Goal: Communication & Community: Answer question/provide support

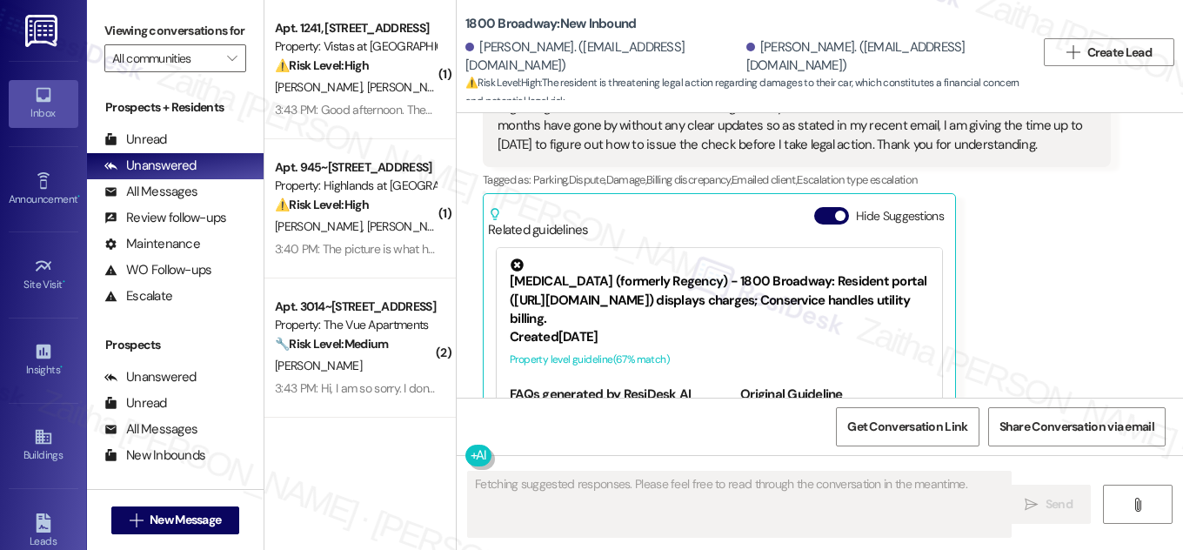
scroll to position [4539, 0]
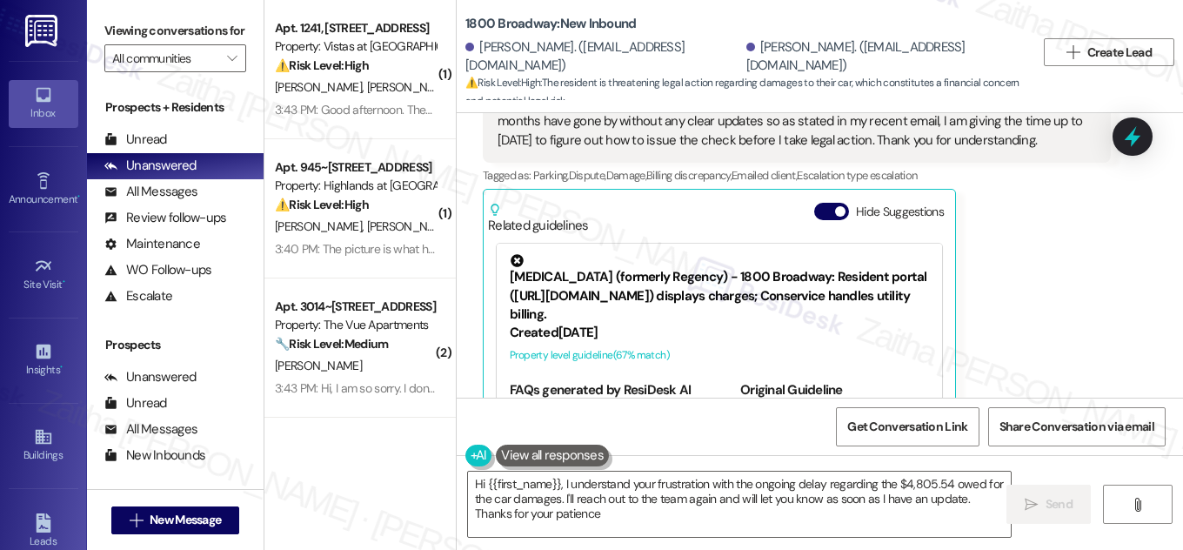
type textarea "Hi {{first_name}}, I understand your frustration with the ongoing delay regardi…"
click at [821, 203] on button "Hide Suggestions" at bounding box center [831, 211] width 35 height 17
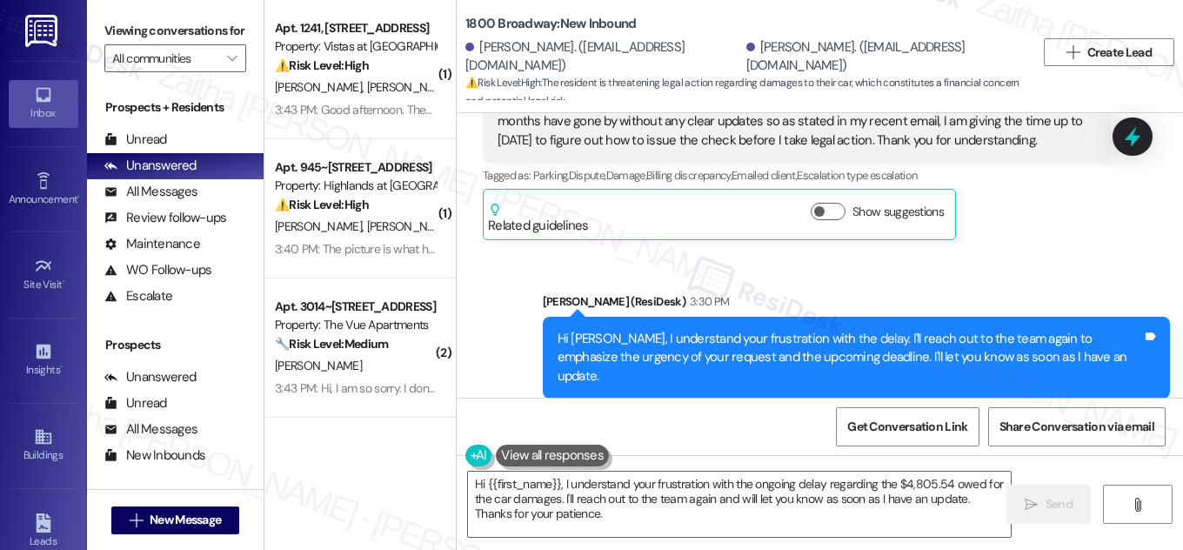
scroll to position [4856, 0]
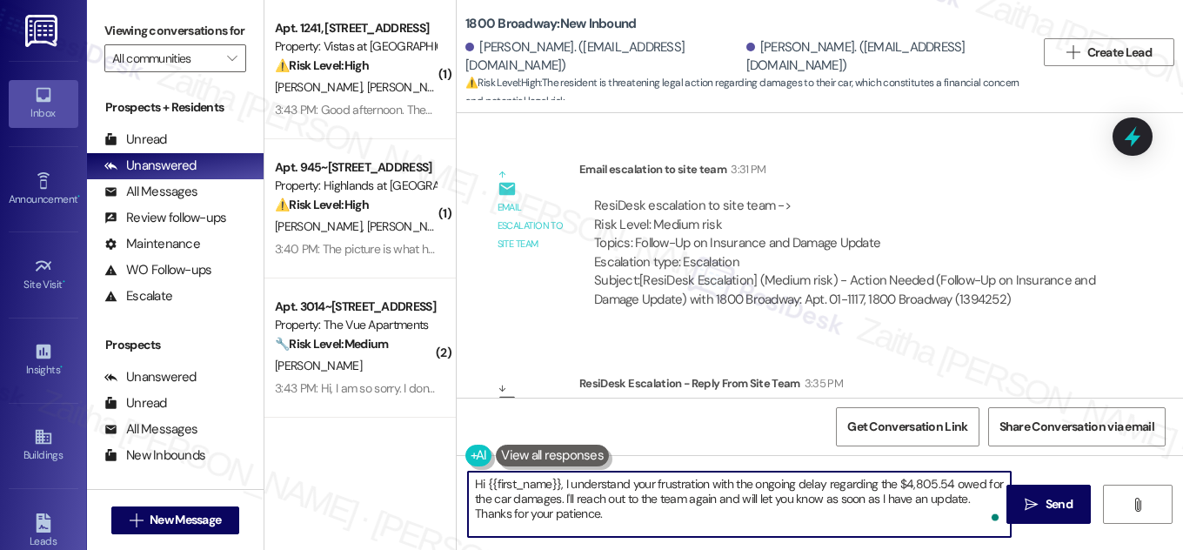
drag, startPoint x: 471, startPoint y: 483, endPoint x: 630, endPoint y: 529, distance: 165.7
click at [631, 531] on textarea "Hi {{first_name}}, I understand your frustration with the ongoing delay regardi…" at bounding box center [739, 503] width 543 height 65
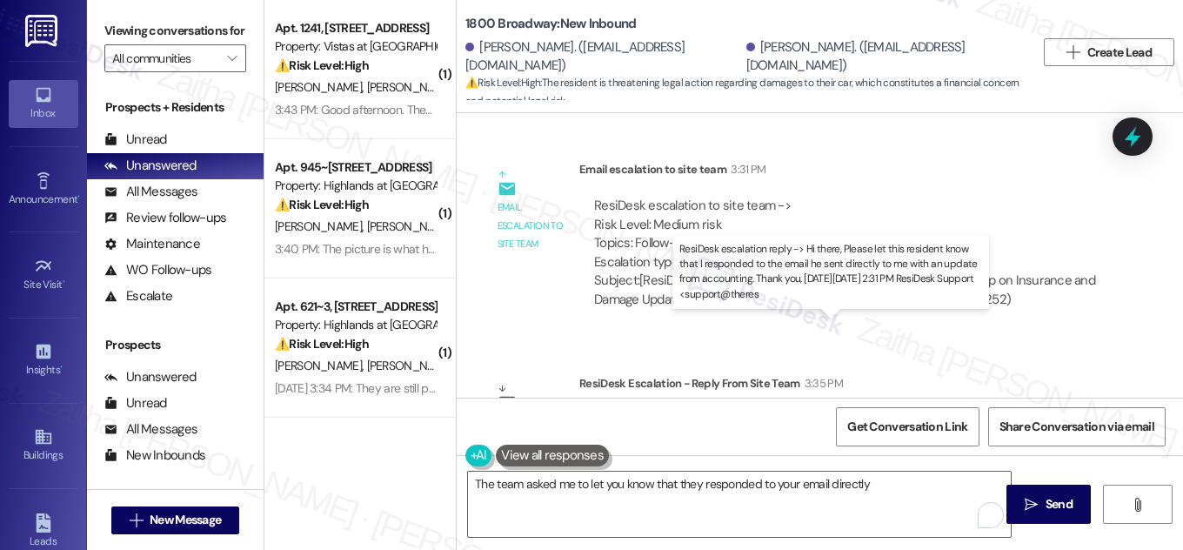
drag, startPoint x: 593, startPoint y: 369, endPoint x: 772, endPoint y: 364, distance: 179.2
click at [772, 411] on div "ResiDesk escalation reply -> Hi there, Please let this resident know that I res…" at bounding box center [842, 447] width 496 height 73
copy div "with an update from accounting. T"
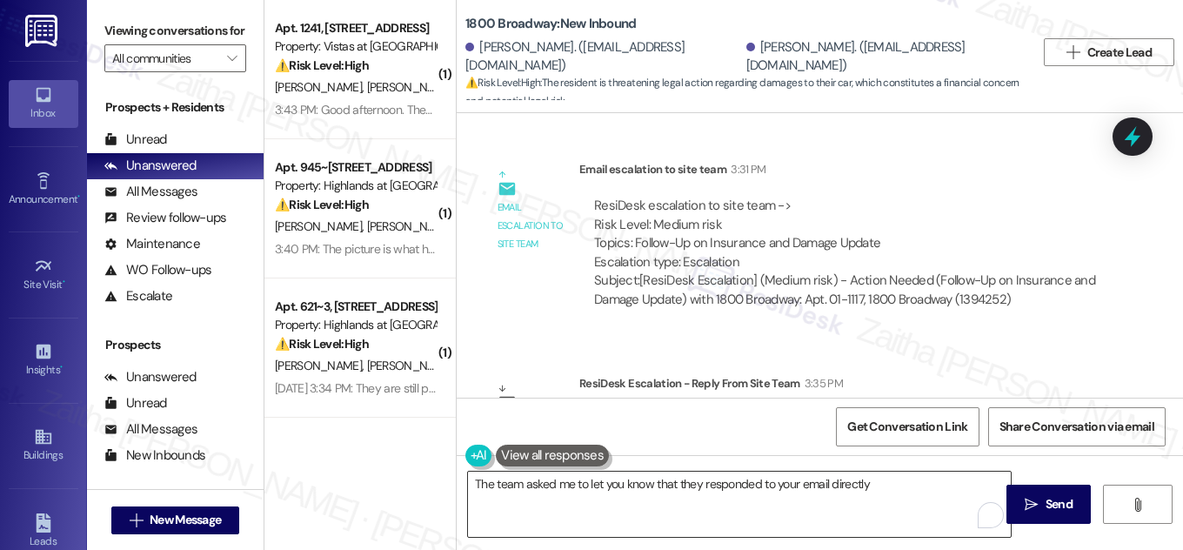
click at [839, 480] on textarea "The team asked me to let you know that they responded to your email directly" at bounding box center [739, 503] width 543 height 65
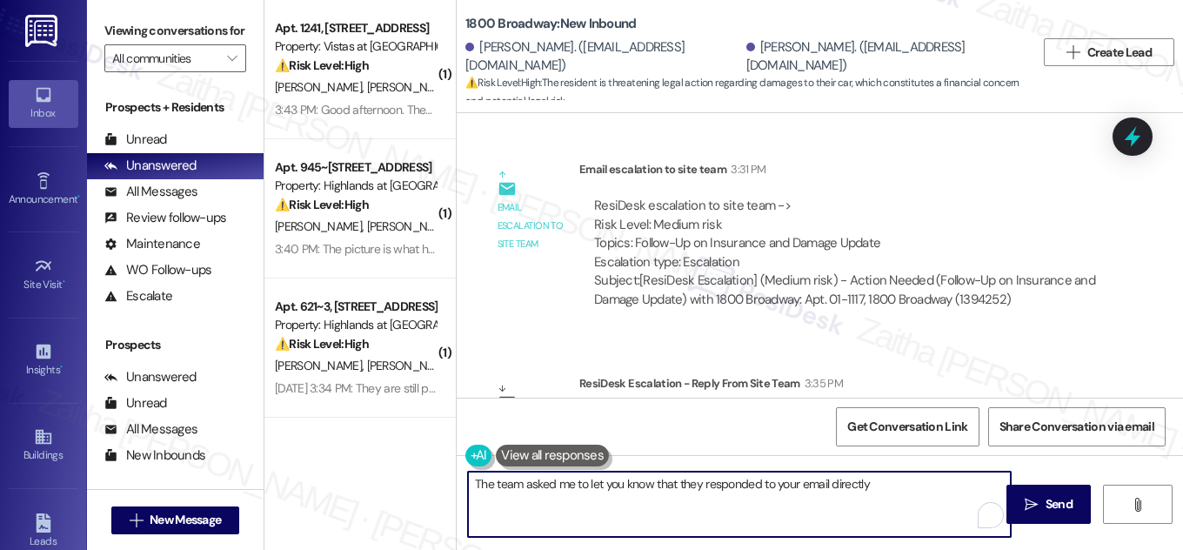
click at [839, 480] on textarea "The team asked me to let you know that they responded to your email directly" at bounding box center [739, 503] width 543 height 65
paste textarea "with an update from accounting. T"
type textarea "The team asked me to let you know that they responded to your email with an upd…"
click at [971, 503] on html "Inbox Go to Inbox Announcement • Send A Text Announcement Site Visit • Go to Si…" at bounding box center [591, 275] width 1183 height 550
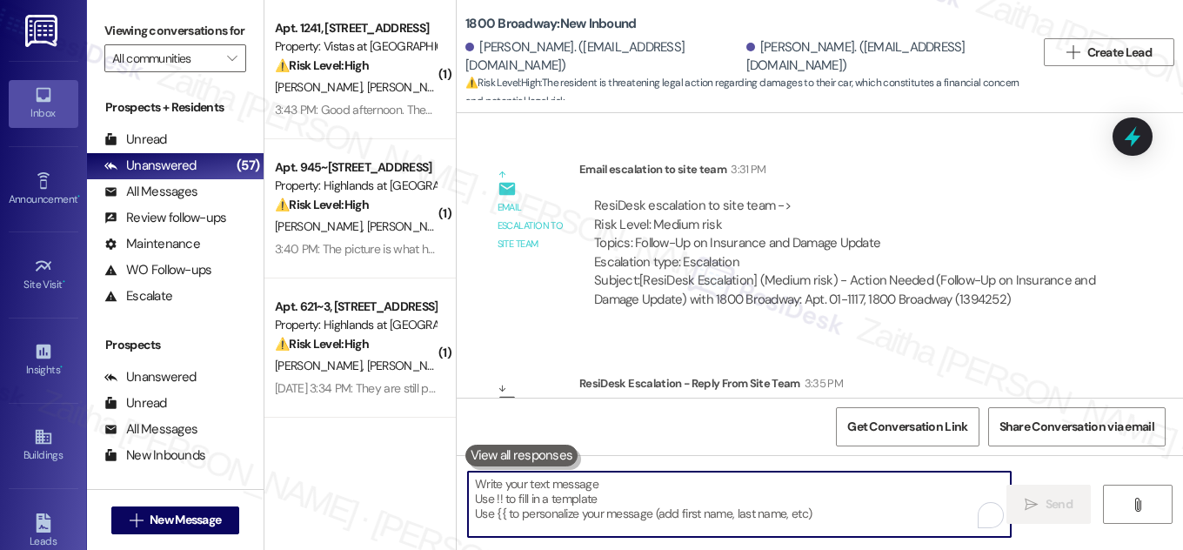
click at [638, 493] on textarea "To enrich screen reader interactions, please activate Accessibility in Grammarl…" at bounding box center [739, 503] width 543 height 65
paste textarea "Just wanted to let you know the team has replied to your email with an update f…"
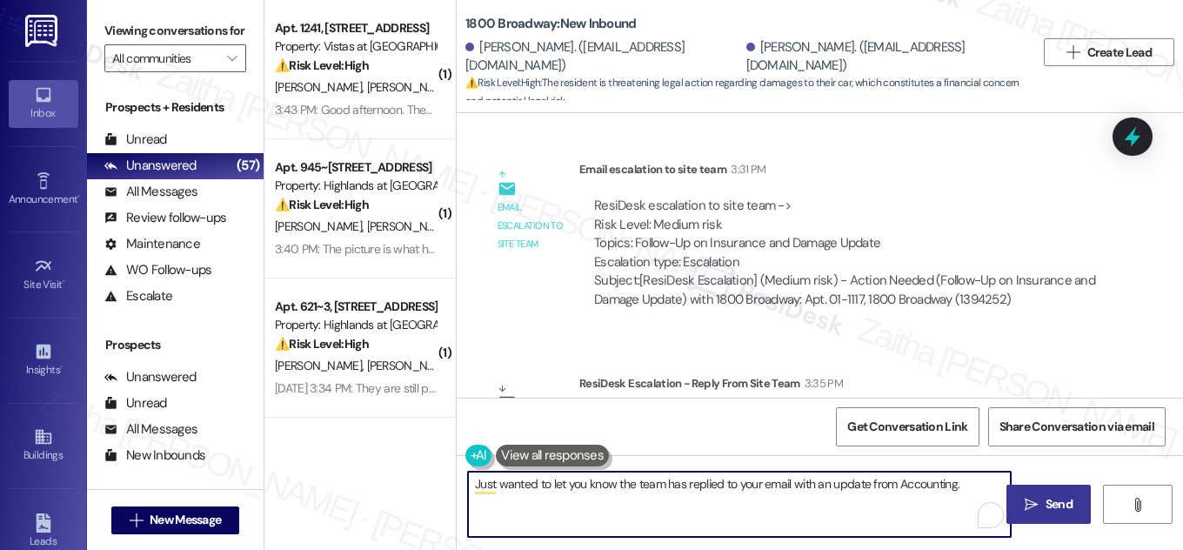
type textarea "Just wanted to let you know the team has replied to your email with an update f…"
click at [1055, 493] on button " Send" at bounding box center [1048, 503] width 84 height 39
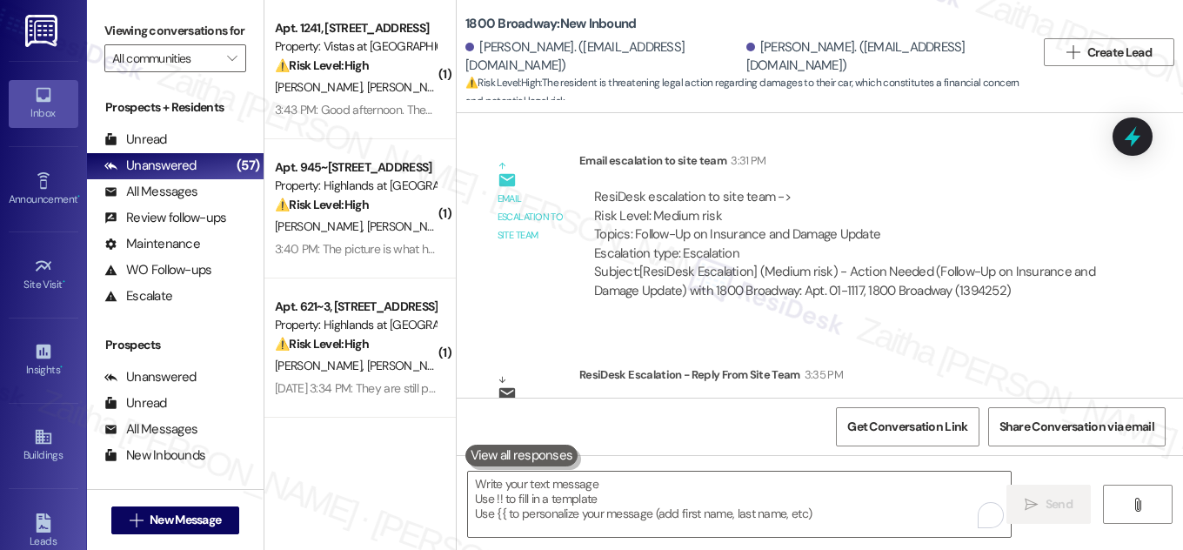
scroll to position [4877, 0]
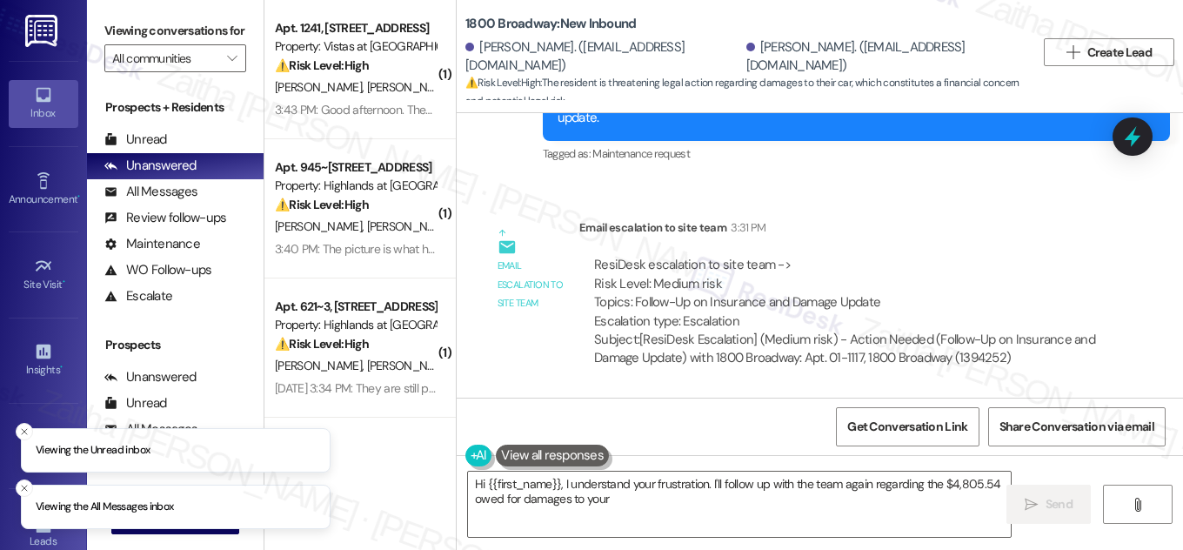
scroll to position [5244, 0]
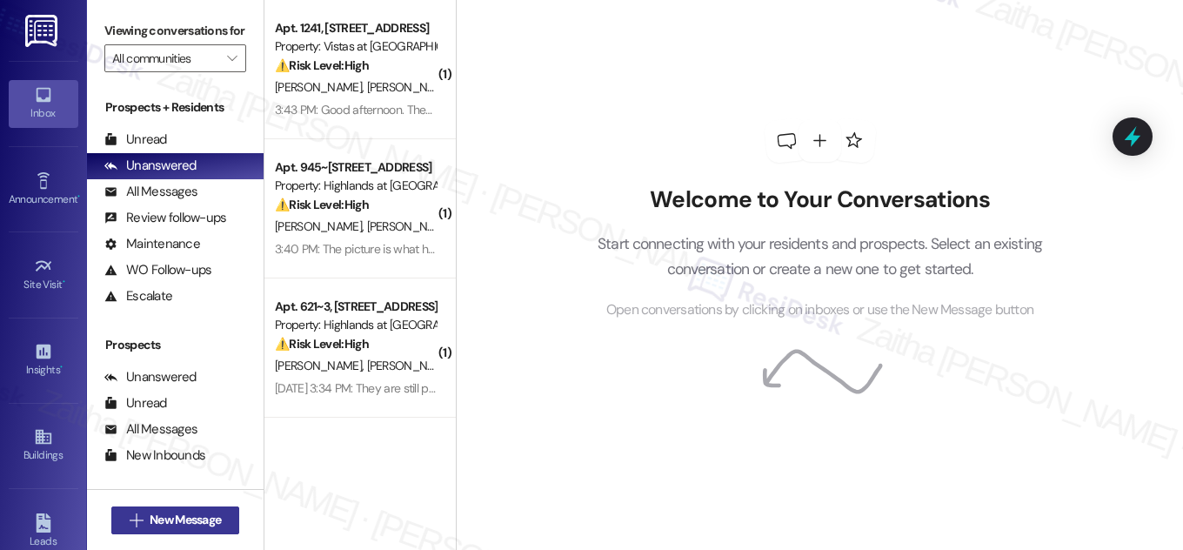
click at [181, 525] on span "New Message" at bounding box center [185, 520] width 71 height 18
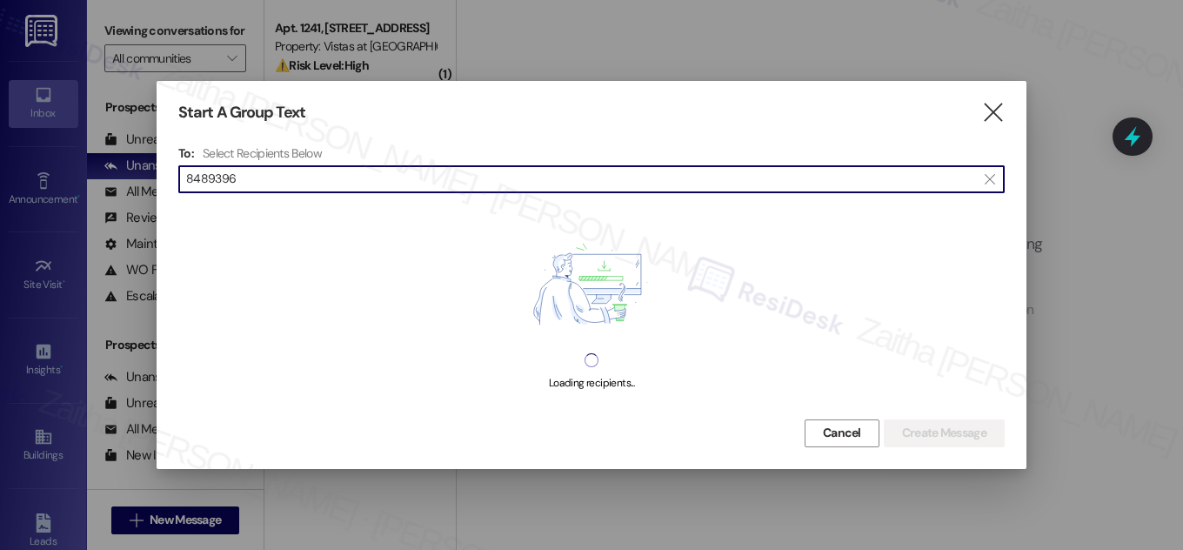
type input "8489396"
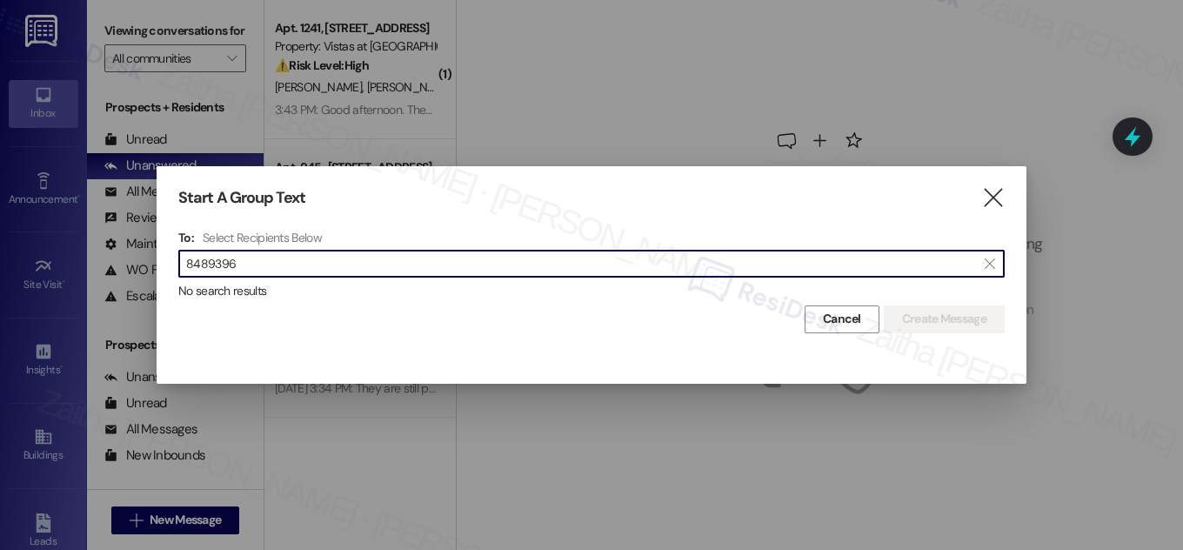
drag, startPoint x: 244, startPoint y: 257, endPoint x: 146, endPoint y: 254, distance: 97.4
click at [146, 254] on div "Start A Group Text  To: Select Recipients Below  8489396  No search results …" at bounding box center [591, 275] width 1183 height 550
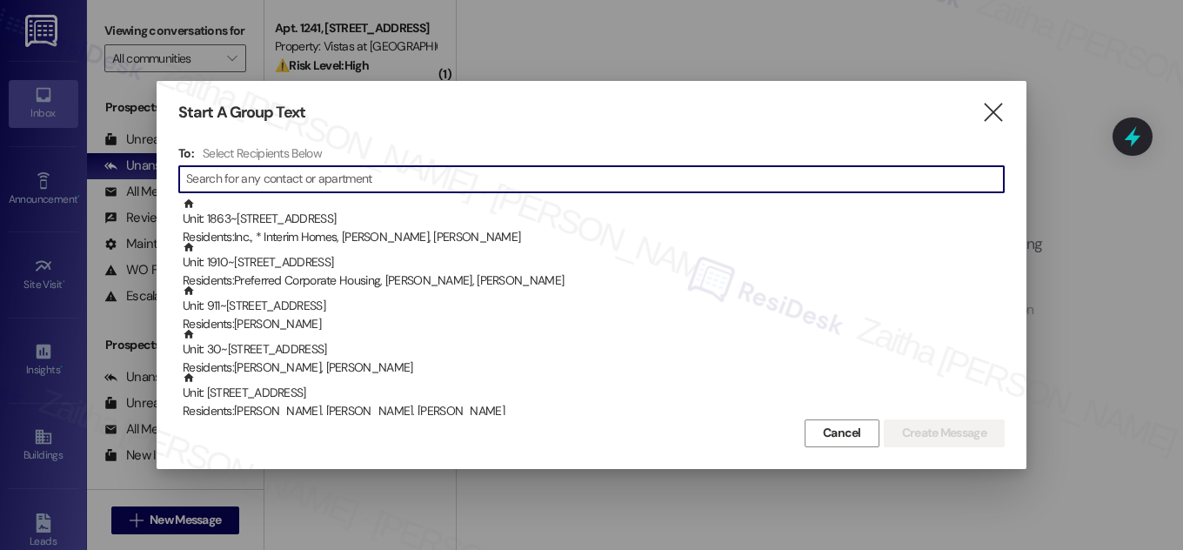
paste input "[PERSON_NAME]"
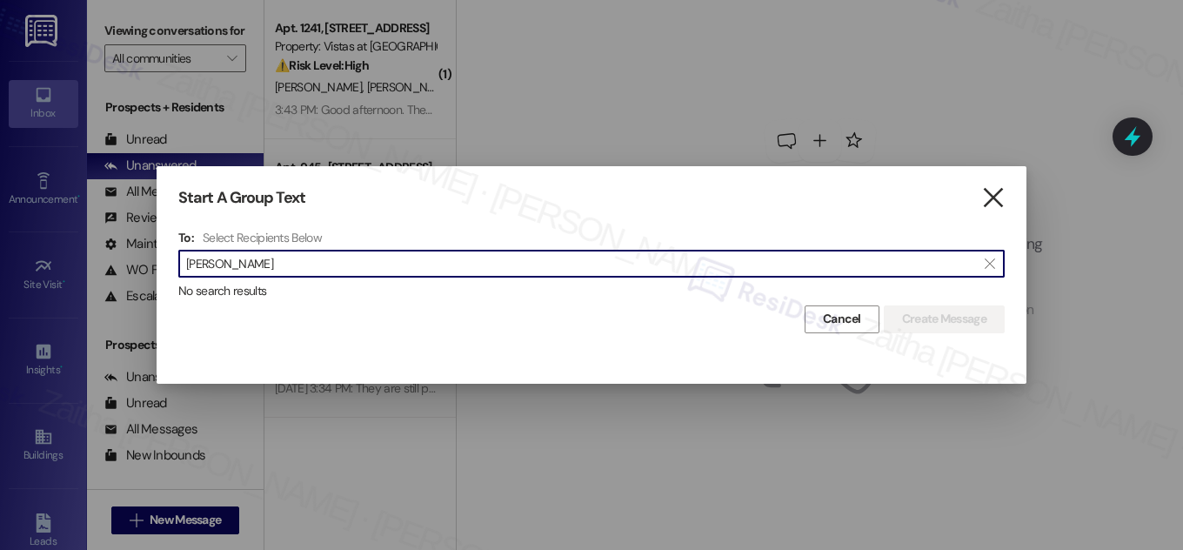
type input "[PERSON_NAME]"
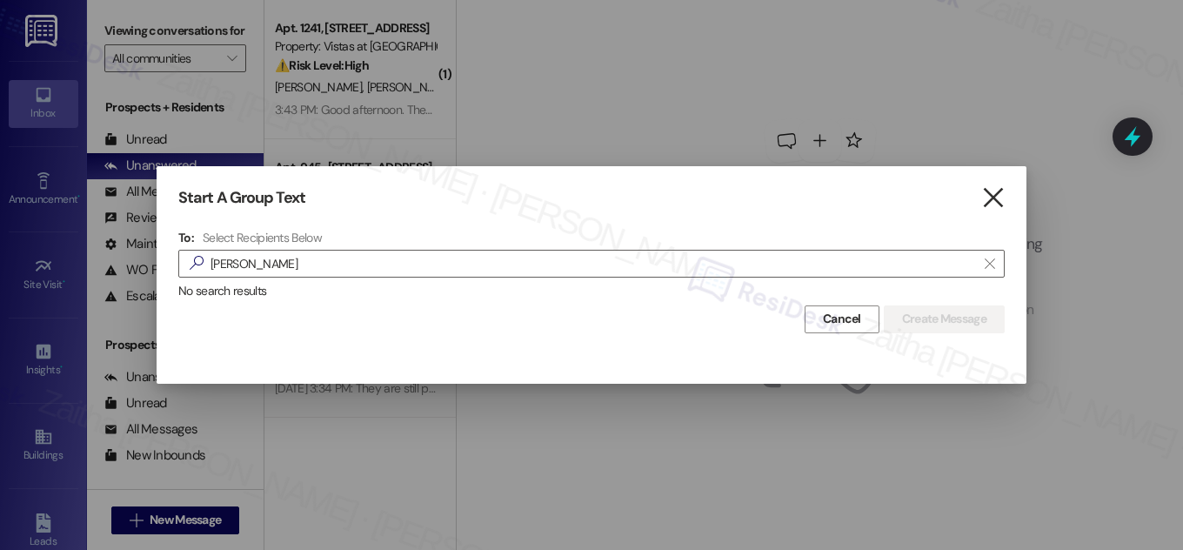
click at [988, 198] on icon "" at bounding box center [992, 198] width 23 height 18
